Goal: Task Accomplishment & Management: Use online tool/utility

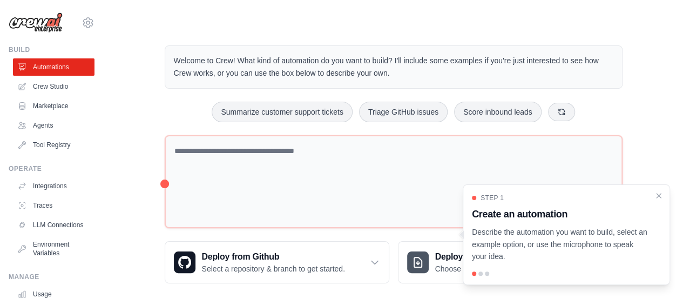
scroll to position [12, 0]
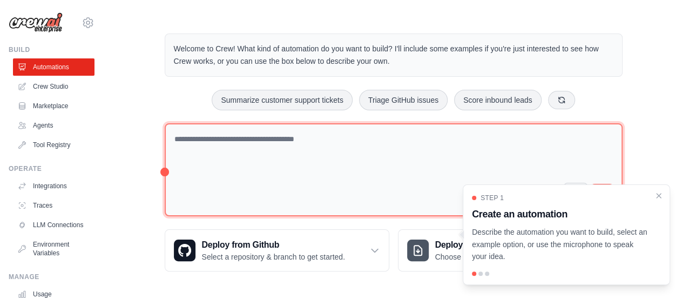
click at [425, 132] on textarea at bounding box center [394, 169] width 458 height 93
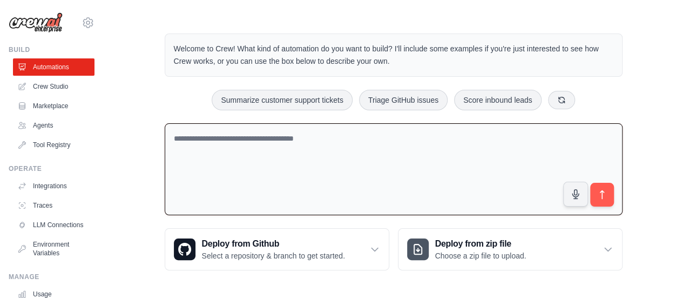
scroll to position [11, 0]
paste textarea "******"
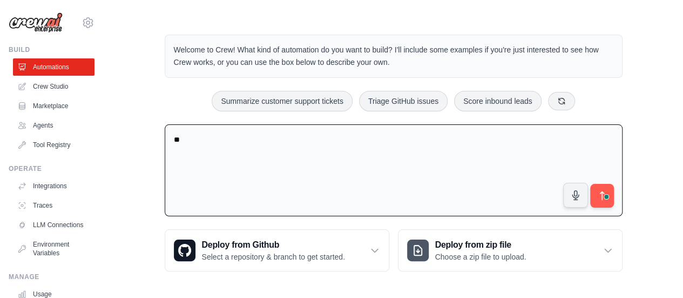
type textarea "*"
click at [227, 146] on textarea "To enrich screen reader interactions, please activate Accessibility in Grammarl…" at bounding box center [394, 170] width 458 height 92
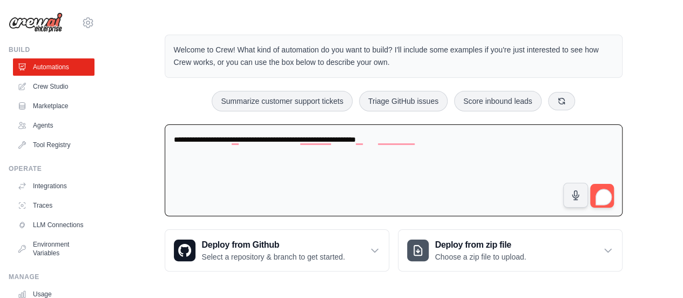
click at [352, 139] on textarea "**********" at bounding box center [394, 170] width 458 height 92
click at [462, 141] on textarea "**********" at bounding box center [394, 170] width 458 height 92
type textarea "**********"
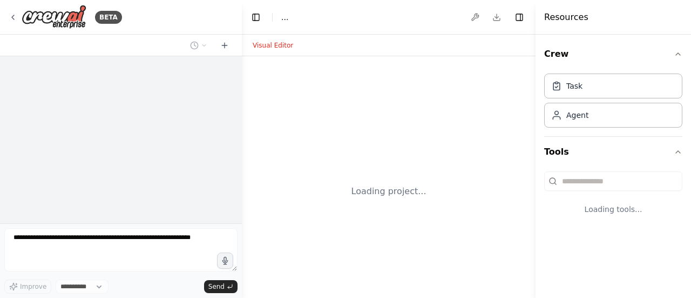
select select "****"
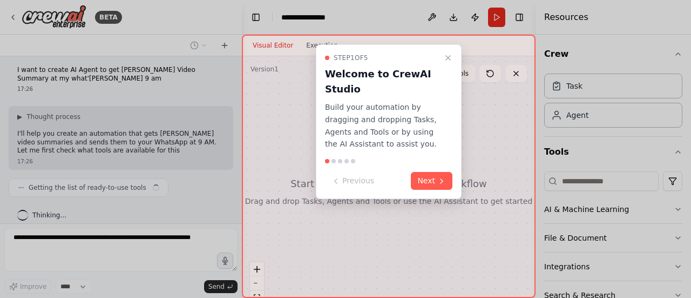
scroll to position [11, 0]
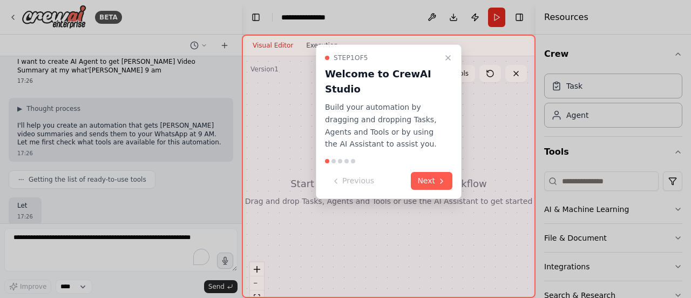
click at [435, 180] on button "Next" at bounding box center [432, 181] width 42 height 18
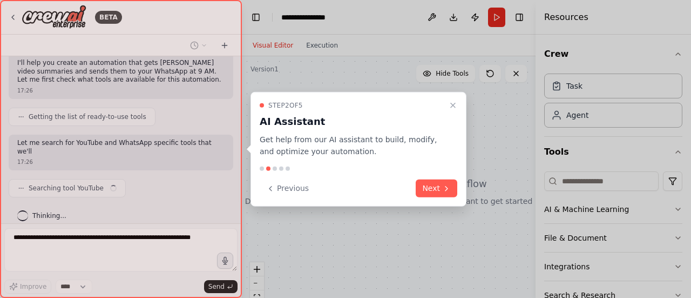
scroll to position [82, 0]
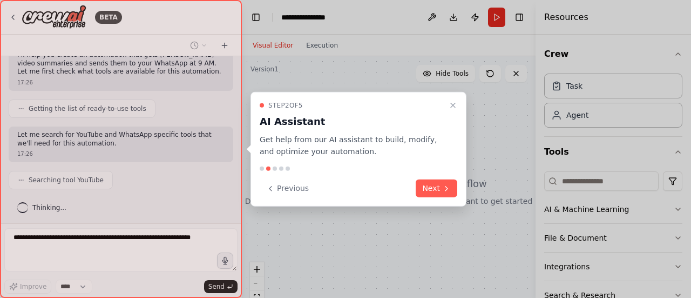
click at [438, 186] on button "Next" at bounding box center [437, 188] width 42 height 18
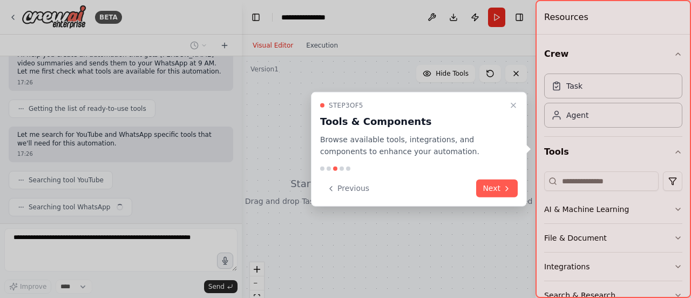
scroll to position [109, 0]
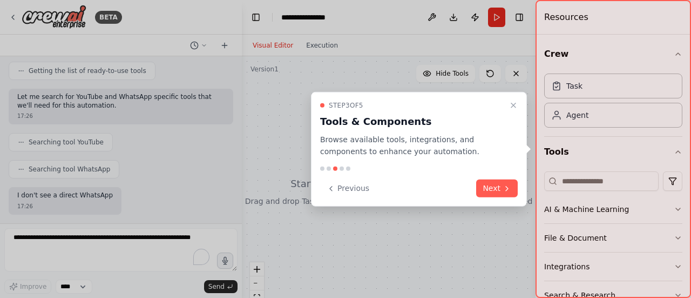
click at [495, 187] on button "Next" at bounding box center [497, 188] width 42 height 18
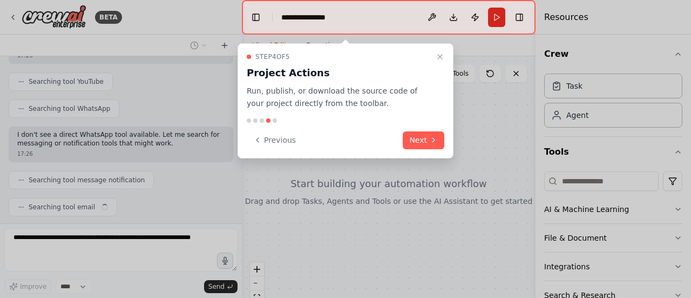
scroll to position [207, 0]
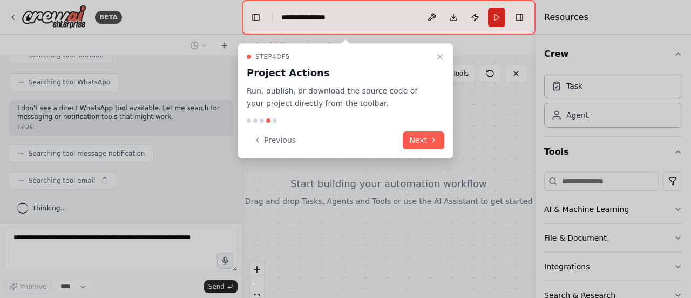
click at [261, 143] on icon at bounding box center [257, 140] width 9 height 9
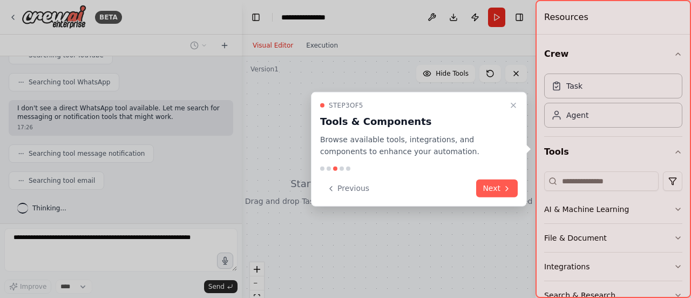
click at [329, 184] on icon at bounding box center [331, 188] width 9 height 9
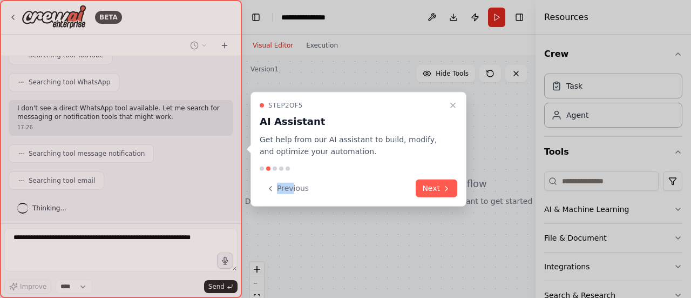
drag, startPoint x: 329, startPoint y: 184, endPoint x: 292, endPoint y: 193, distance: 38.8
click at [292, 193] on div "Previous Next" at bounding box center [359, 188] width 198 height 18
click at [292, 193] on button "Previous" at bounding box center [288, 188] width 56 height 18
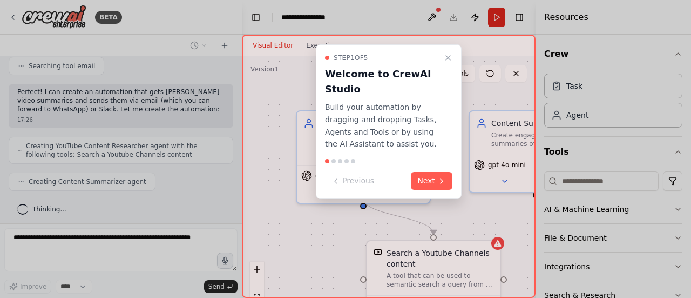
scroll to position [356, 0]
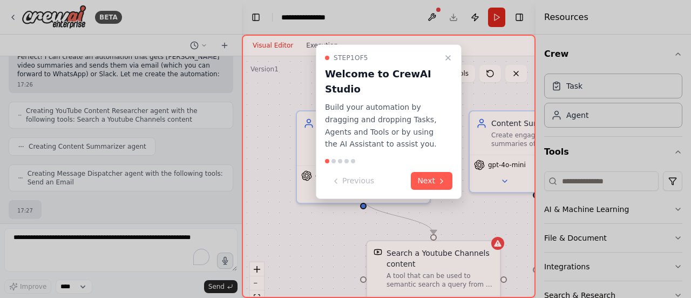
click at [446, 183] on icon at bounding box center [442, 181] width 9 height 9
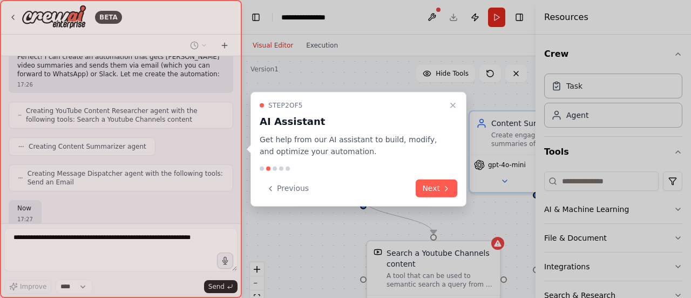
scroll to position [419, 0]
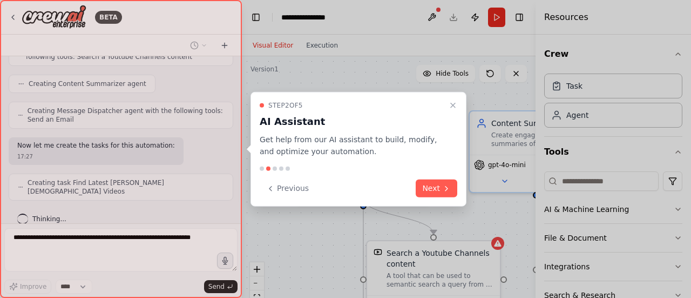
click at [446, 186] on icon at bounding box center [447, 188] width 2 height 4
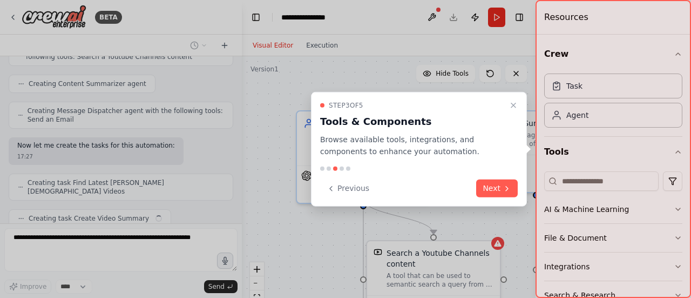
scroll to position [446, 0]
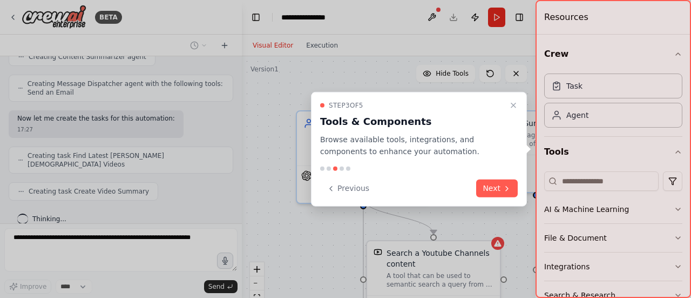
click at [446, 186] on div "Previous Next" at bounding box center [419, 188] width 198 height 18
click at [495, 183] on button "Next" at bounding box center [497, 188] width 42 height 18
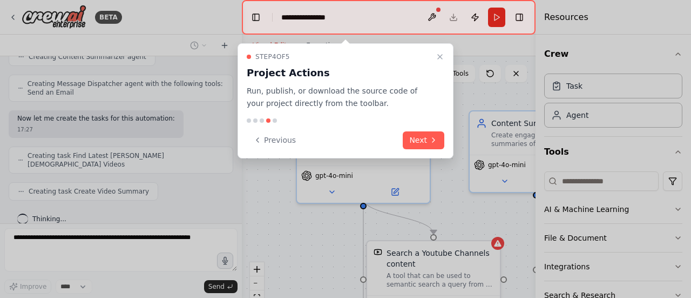
scroll to position [473, 0]
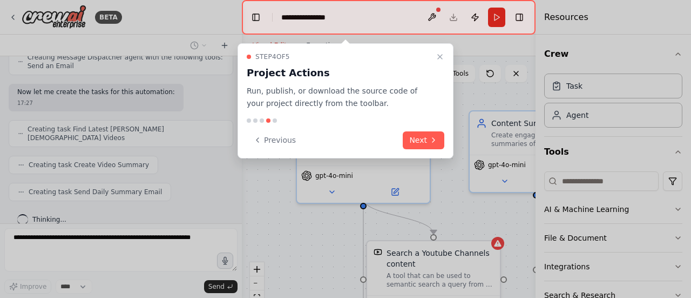
click at [430, 137] on icon at bounding box center [433, 140] width 9 height 9
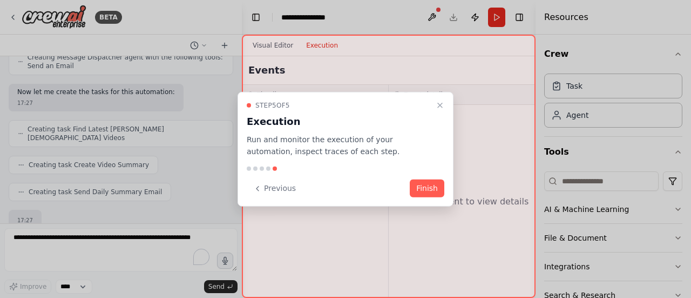
scroll to position [535, 0]
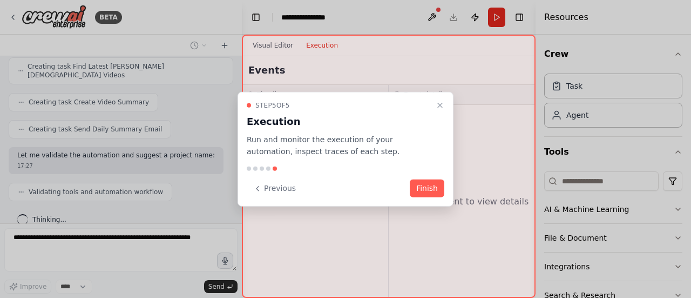
click at [427, 192] on button "Finish" at bounding box center [427, 188] width 35 height 18
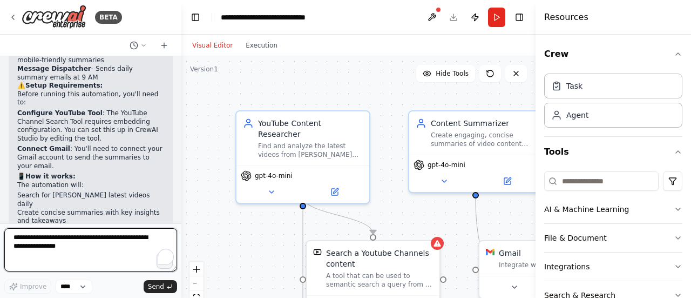
scroll to position [925, 0]
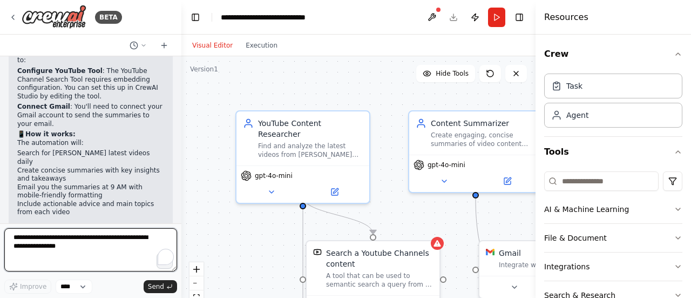
drag, startPoint x: 241, startPoint y: 108, endPoint x: 181, endPoint y: 126, distance: 62.7
click at [181, 126] on div "BETA I want to create AI Agent to get Raj Shamani Video Summary at my what'sapp…" at bounding box center [345, 149] width 691 height 298
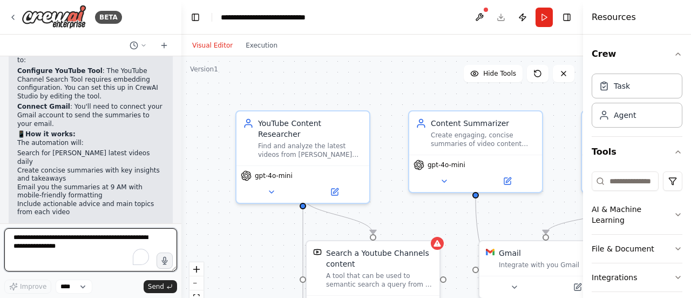
drag, startPoint x: 536, startPoint y: 46, endPoint x: 606, endPoint y: 45, distance: 69.7
click at [606, 45] on div "Resources Crew Task Agent Tools AI & Machine Learning File & Document Integrati…" at bounding box center [637, 149] width 108 height 298
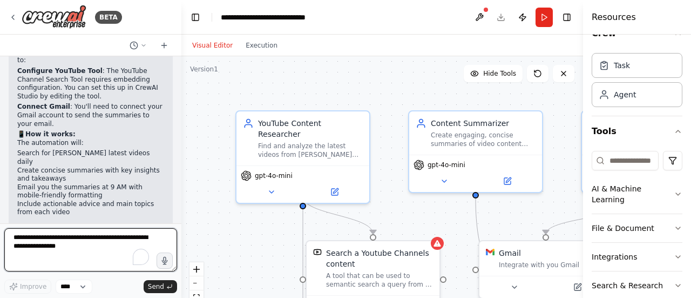
scroll to position [0, 0]
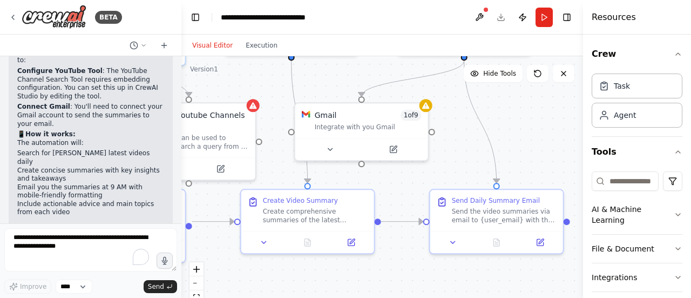
click at [544, 246] on button at bounding box center [540, 242] width 37 height 13
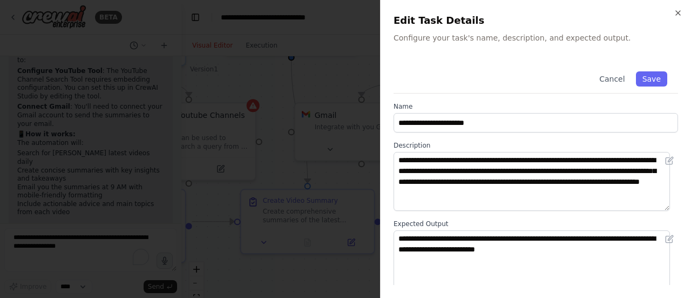
click at [647, 79] on button "Save" at bounding box center [651, 78] width 31 height 15
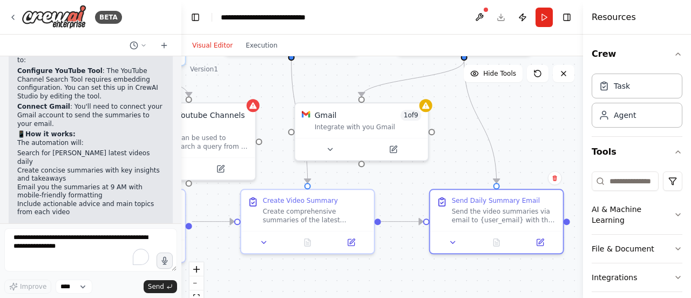
click at [540, 25] on button "Run" at bounding box center [544, 17] width 17 height 19
click at [551, 11] on header "**********" at bounding box center [382, 17] width 402 height 35
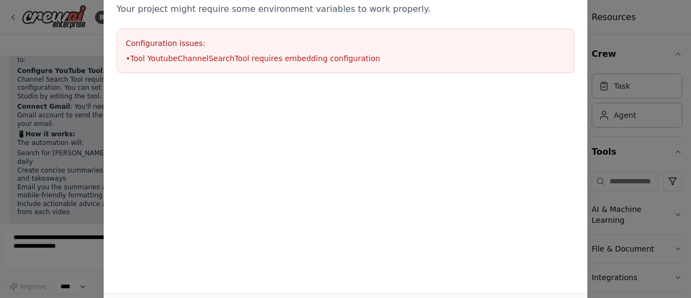
drag, startPoint x: 688, startPoint y: 136, endPoint x: 690, endPoint y: 210, distance: 74.0
click at [690, 210] on div "Environment configuration Your project might require some environment variables…" at bounding box center [345, 149] width 691 height 298
drag, startPoint x: 685, startPoint y: 210, endPoint x: 688, endPoint y: 148, distance: 61.6
click at [688, 148] on div "Environment configuration Your project might require some environment variables…" at bounding box center [345, 149] width 691 height 298
click at [154, 59] on li "• Tool YoutubeChannelSearchTool requires embedding configuration" at bounding box center [346, 58] width 440 height 11
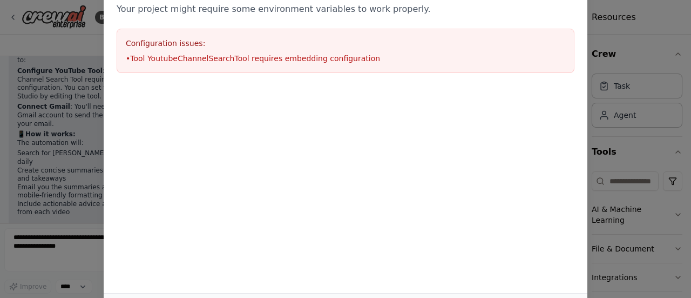
click at [39, 41] on div "Environment configuration Your project might require some environment variables…" at bounding box center [345, 149] width 691 height 298
click at [6, 17] on div "Environment configuration Your project might require some environment variables…" at bounding box center [345, 149] width 691 height 298
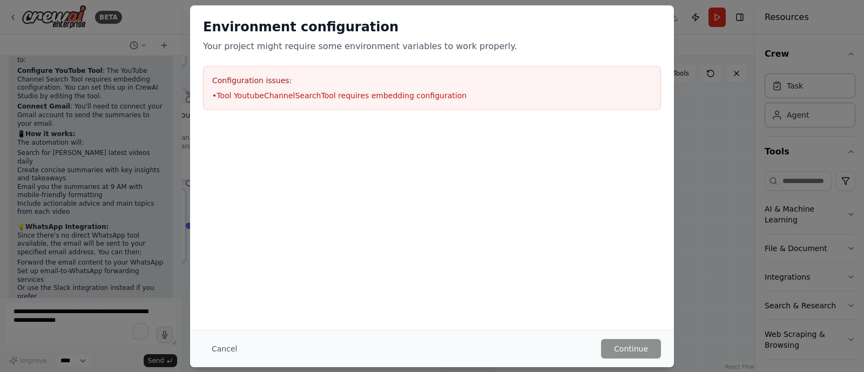
scroll to position [925, 0]
drag, startPoint x: 681, startPoint y: 19, endPoint x: 226, endPoint y: 349, distance: 561.6
click at [226, 297] on button "Cancel" at bounding box center [224, 348] width 43 height 19
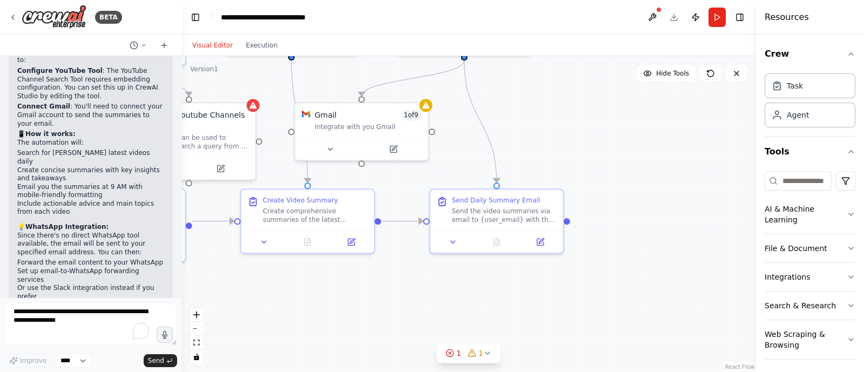
click at [355, 127] on div "Integrate with you Gmail" at bounding box center [368, 127] width 107 height 9
click at [394, 146] on icon at bounding box center [394, 148] width 5 height 5
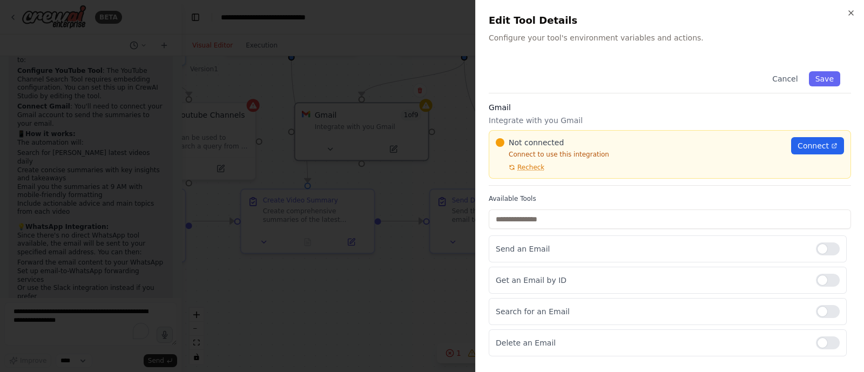
click at [691, 143] on span "Connect" at bounding box center [813, 145] width 31 height 11
click at [691, 144] on span "Connect" at bounding box center [813, 145] width 31 height 11
click at [435, 66] on div at bounding box center [432, 186] width 864 height 372
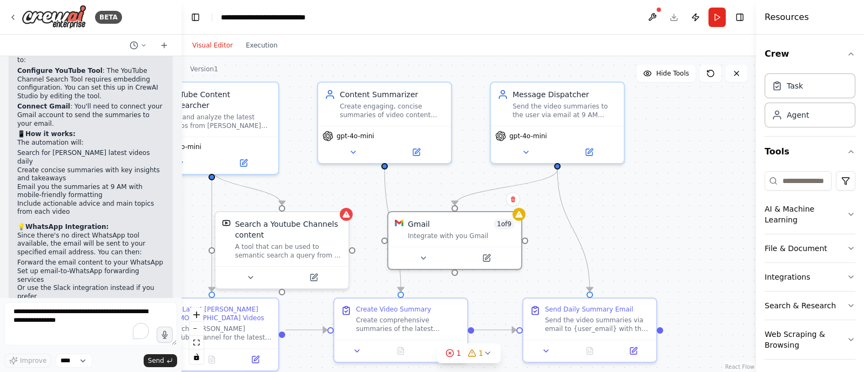
click at [304, 237] on div "Search a Youtube Channels content" at bounding box center [288, 230] width 107 height 22
click at [324, 272] on button at bounding box center [313, 277] width 61 height 13
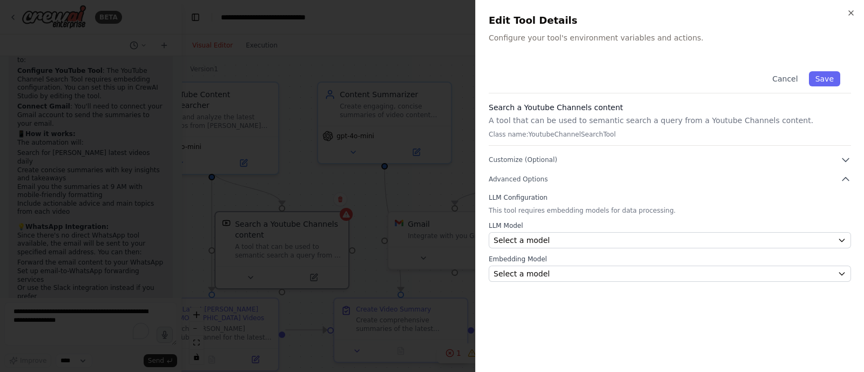
click at [525, 37] on p "Configure your tool's environment variables and actions." at bounding box center [670, 37] width 362 height 11
click at [144, 193] on div at bounding box center [432, 186] width 864 height 372
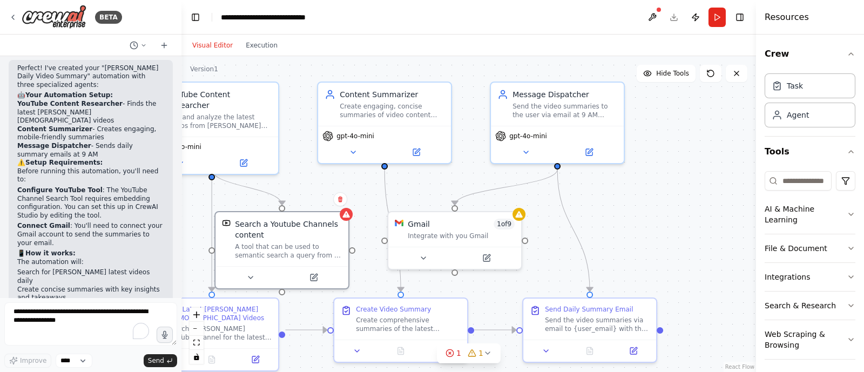
scroll to position [803, 0]
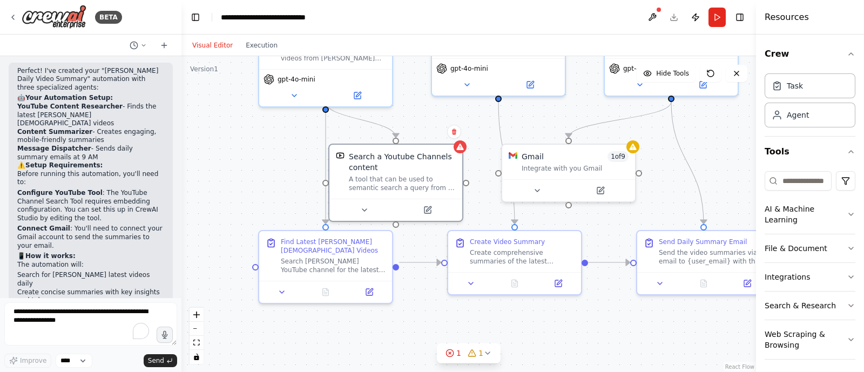
click at [691, 21] on button "Run" at bounding box center [717, 17] width 17 height 19
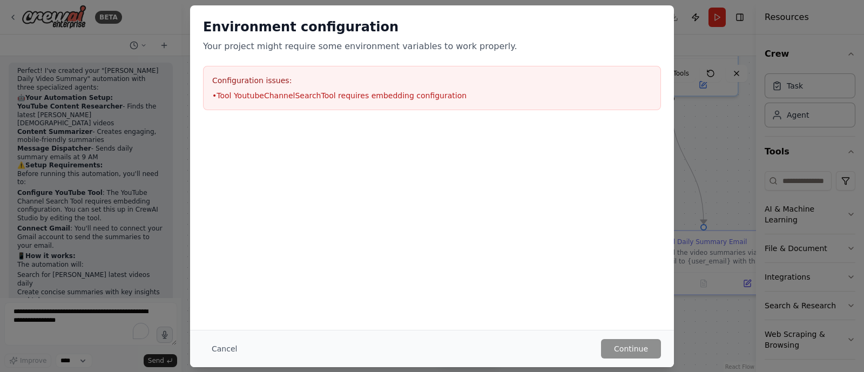
click at [230, 297] on button "Cancel" at bounding box center [224, 348] width 43 height 19
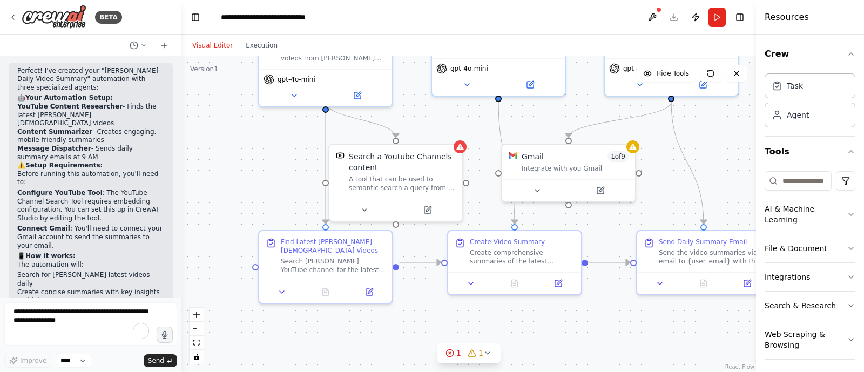
click at [454, 165] on div "Search a Youtube Channels content" at bounding box center [402, 162] width 107 height 22
click at [463, 125] on div ".deletable-edge-delete-btn { width: 20px; height: 20px; border: 0px solid #ffff…" at bounding box center [468, 214] width 575 height 316
click at [365, 211] on icon at bounding box center [364, 210] width 9 height 9
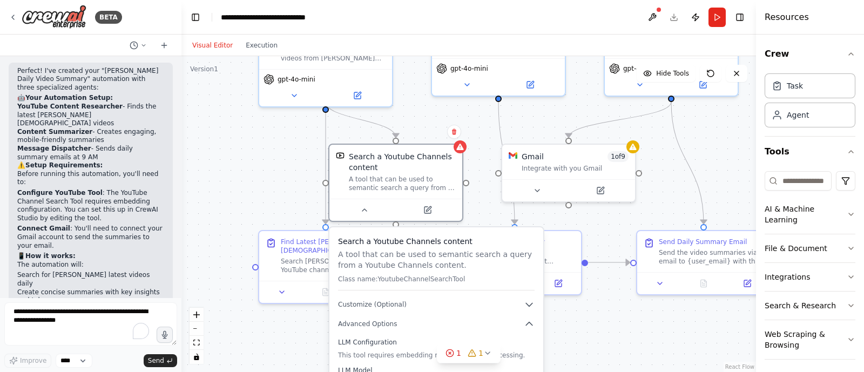
click at [428, 172] on div "Search a Youtube Channels content A tool that can be used to semantic search a …" at bounding box center [402, 171] width 107 height 41
click at [432, 204] on button at bounding box center [427, 210] width 61 height 13
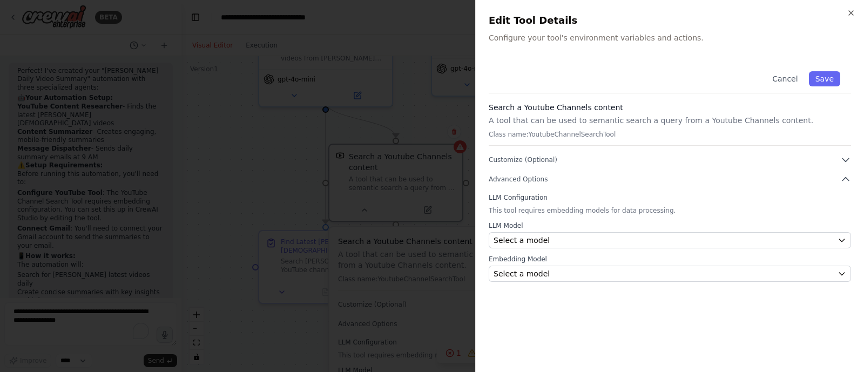
click at [604, 86] on div "Cancel Save" at bounding box center [670, 76] width 362 height 33
click at [691, 53] on div "Close Edit Tool Details Configure your tool's environment variables and actions…" at bounding box center [669, 186] width 389 height 372
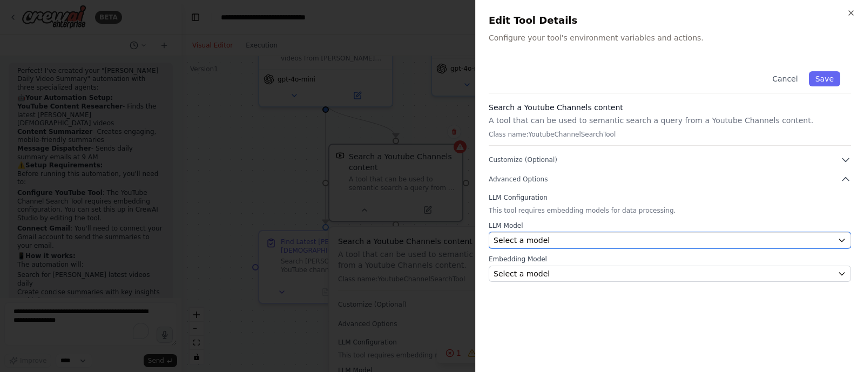
click at [691, 240] on icon "button" at bounding box center [842, 240] width 9 height 9
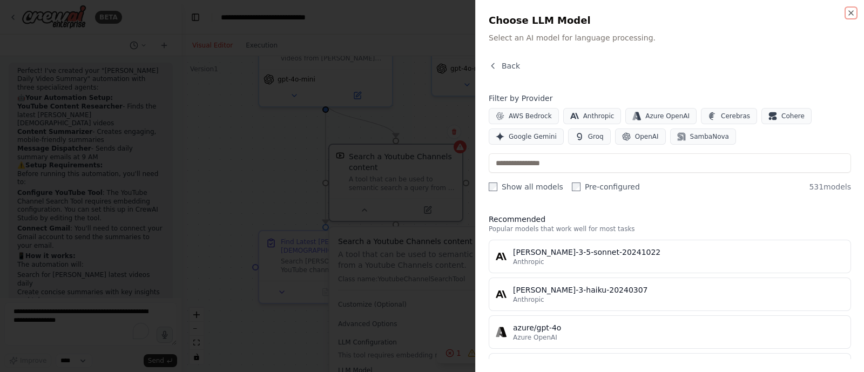
click at [691, 14] on icon "button" at bounding box center [851, 13] width 4 height 4
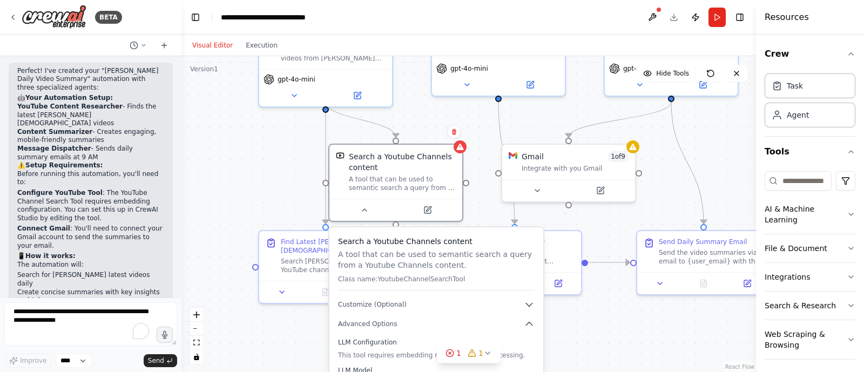
click at [392, 185] on div "A tool that can be used to semantic search a query from a Youtube Channels cont…" at bounding box center [402, 183] width 107 height 17
click at [370, 166] on div "Search a Youtube Channels content" at bounding box center [402, 162] width 107 height 22
click at [78, 297] on textarea "To enrich screen reader interactions, please activate Accessibility in Grammarl…" at bounding box center [90, 323] width 173 height 43
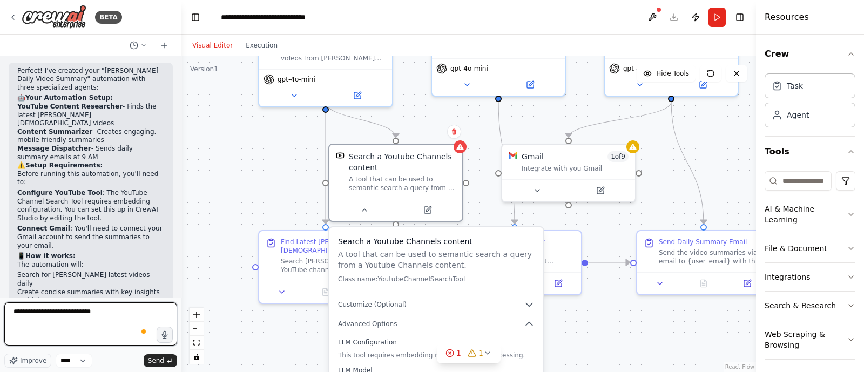
type textarea "**********"
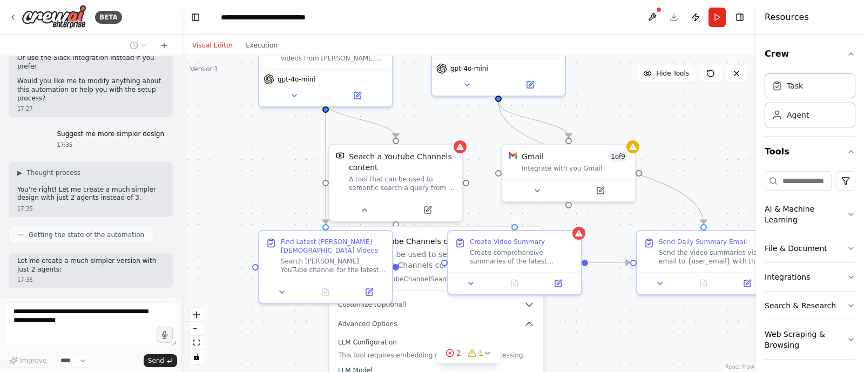
scroll to position [1190, 0]
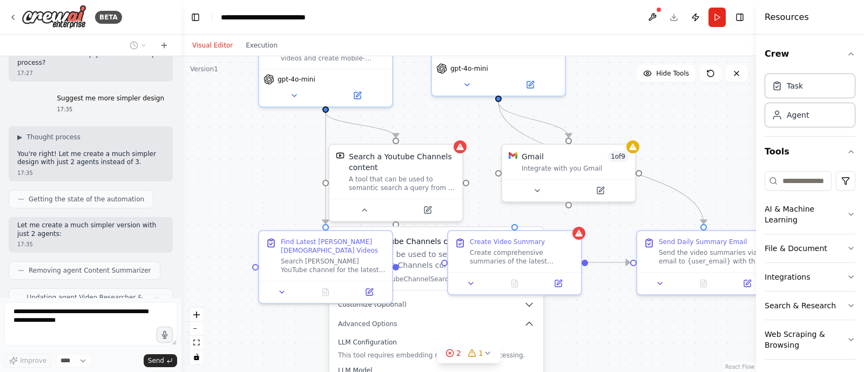
click at [601, 189] on icon at bounding box center [601, 189] width 5 height 5
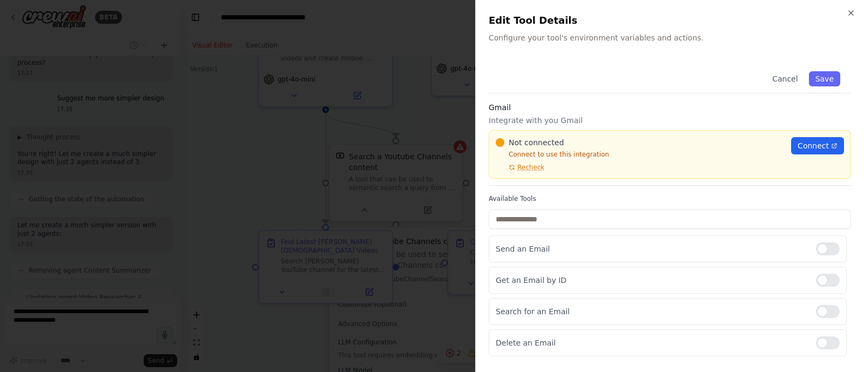
click at [691, 147] on span "Connect" at bounding box center [813, 145] width 31 height 11
click at [691, 13] on icon "button" at bounding box center [851, 13] width 4 height 4
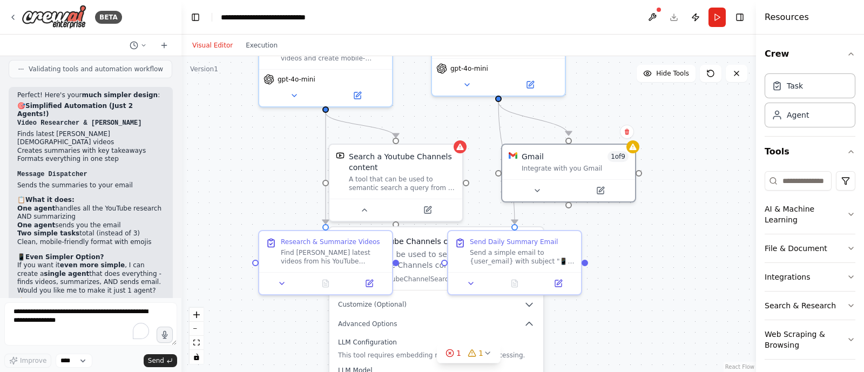
scroll to position [1561, 0]
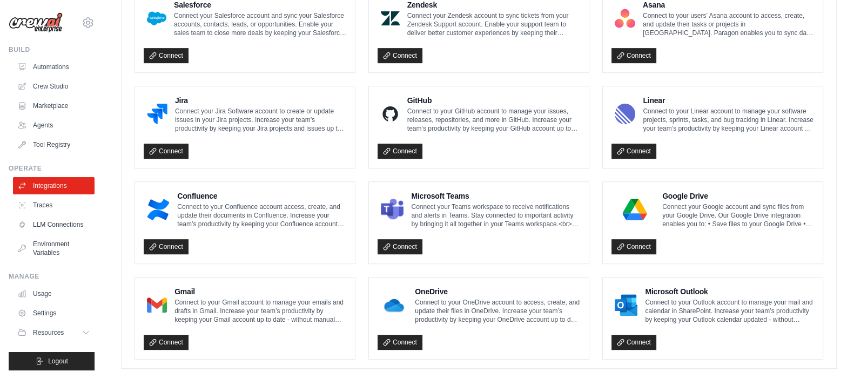
scroll to position [637, 0]
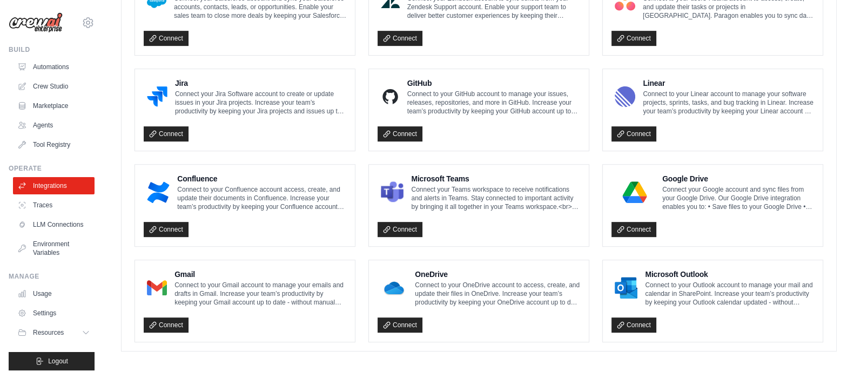
click at [186, 318] on link "Connect" at bounding box center [166, 325] width 45 height 15
click at [176, 318] on link "Connect" at bounding box center [166, 325] width 45 height 15
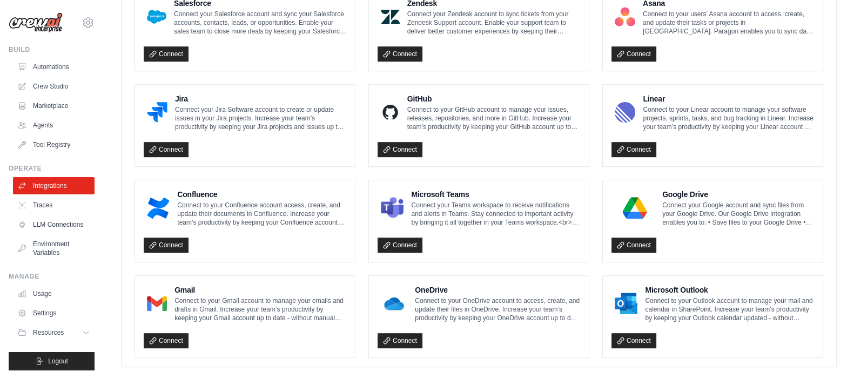
scroll to position [674, 0]
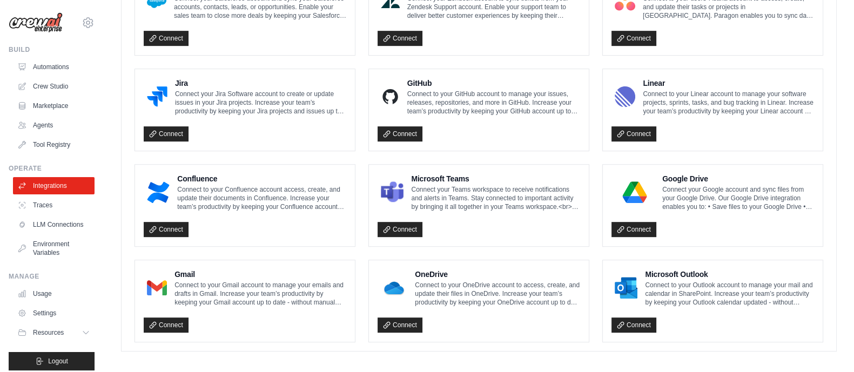
drag, startPoint x: 858, startPoint y: 99, endPoint x: 864, endPoint y: 340, distance: 241.0
click at [169, 318] on link "Connect" at bounding box center [166, 325] width 45 height 15
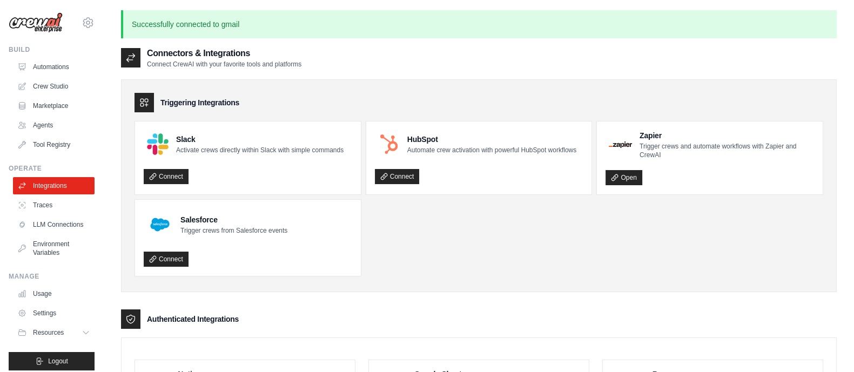
scroll to position [0, 0]
click at [181, 181] on link "Connect" at bounding box center [166, 177] width 45 height 15
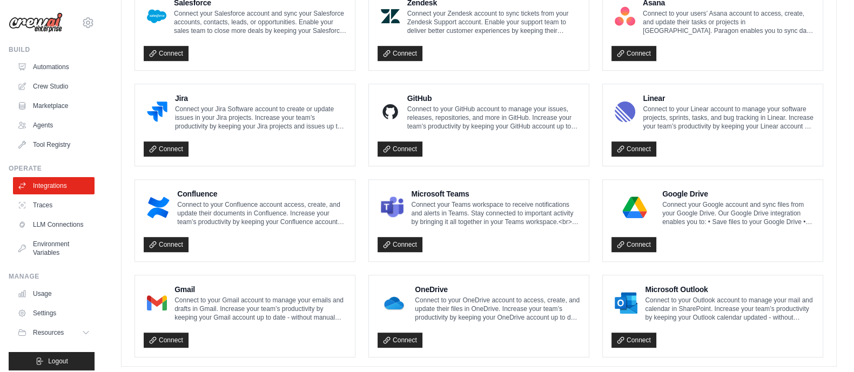
scroll to position [674, 0]
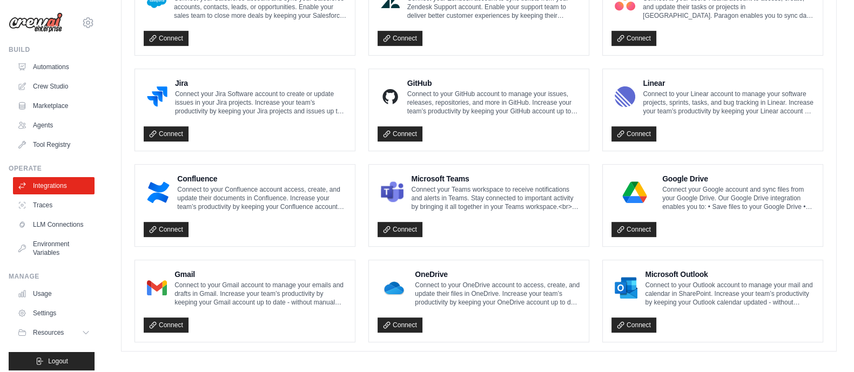
click at [186, 321] on link "Connect" at bounding box center [166, 325] width 45 height 15
click at [180, 318] on link "Connect" at bounding box center [166, 325] width 45 height 15
